Goal: Task Accomplishment & Management: Complete application form

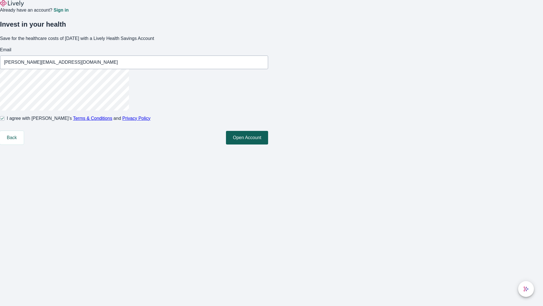
click at [268, 144] on button "Open Account" at bounding box center [247, 138] width 42 height 14
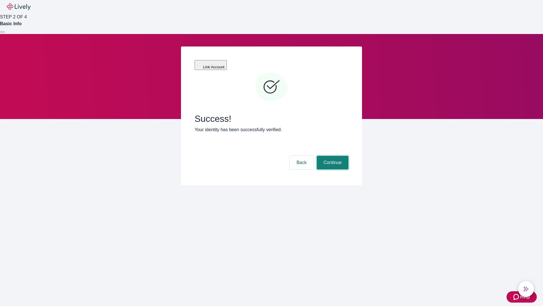
click at [332, 156] on button "Continue" at bounding box center [333, 163] width 32 height 14
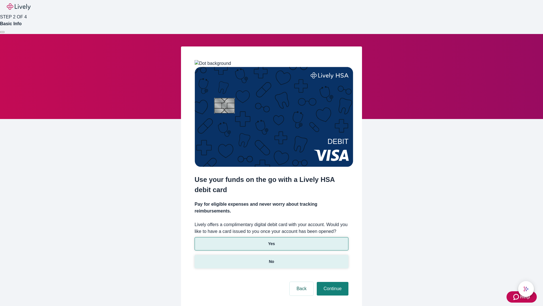
click at [271, 258] on p "No" at bounding box center [271, 261] width 5 height 6
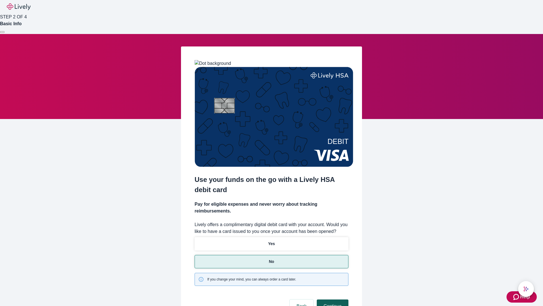
click at [332, 299] on button "Continue" at bounding box center [333, 306] width 32 height 14
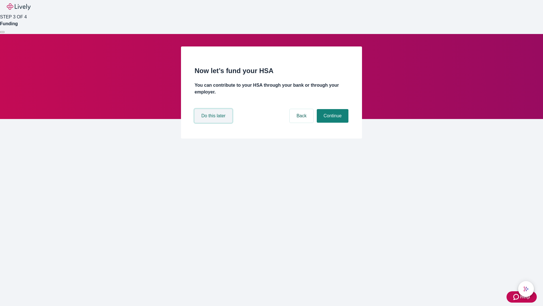
click at [214, 123] on button "Do this later" at bounding box center [214, 116] width 38 height 14
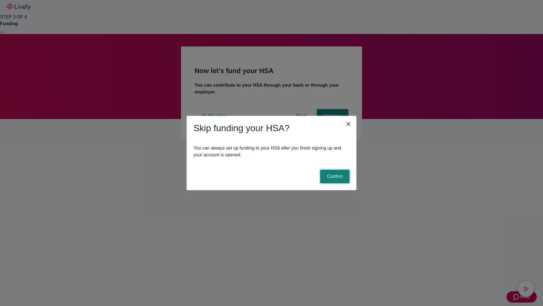
click at [334, 176] on button "Confirm" at bounding box center [334, 177] width 29 height 14
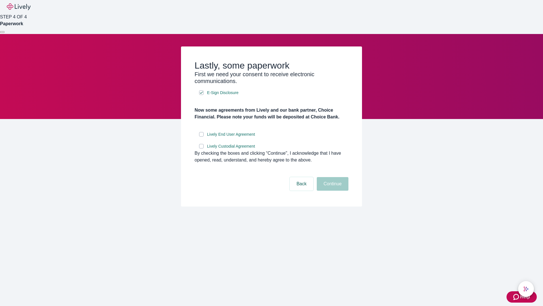
click at [201, 136] on input "Lively End User Agreement" at bounding box center [201, 134] width 5 height 5
checkbox input "true"
click at [201, 148] on input "Lively Custodial Agreement" at bounding box center [201, 146] width 5 height 5
checkbox input "true"
click at [332, 190] on button "Continue" at bounding box center [333, 184] width 32 height 14
